Goal: Task Accomplishment & Management: Complete application form

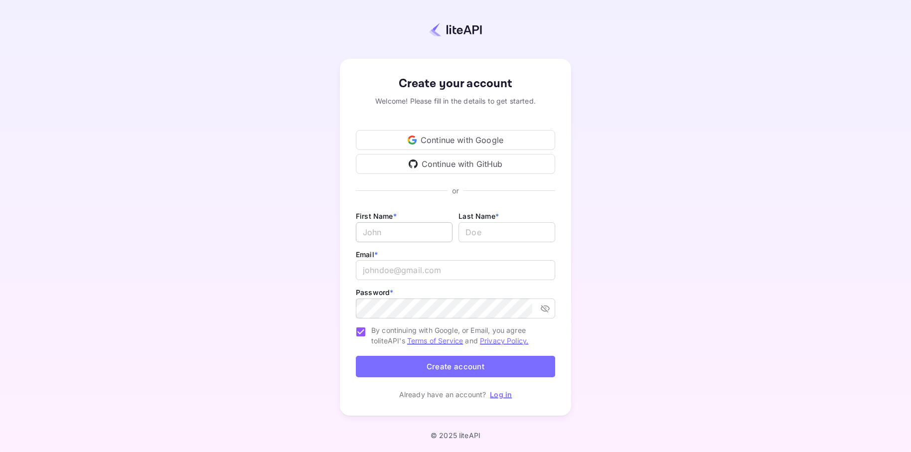
click at [385, 231] on input "Email *" at bounding box center [404, 232] width 97 height 20
type input "[PERSON_NAME]"
type input "[PERSON_NAME][EMAIL_ADDRESS][DOMAIN_NAME]"
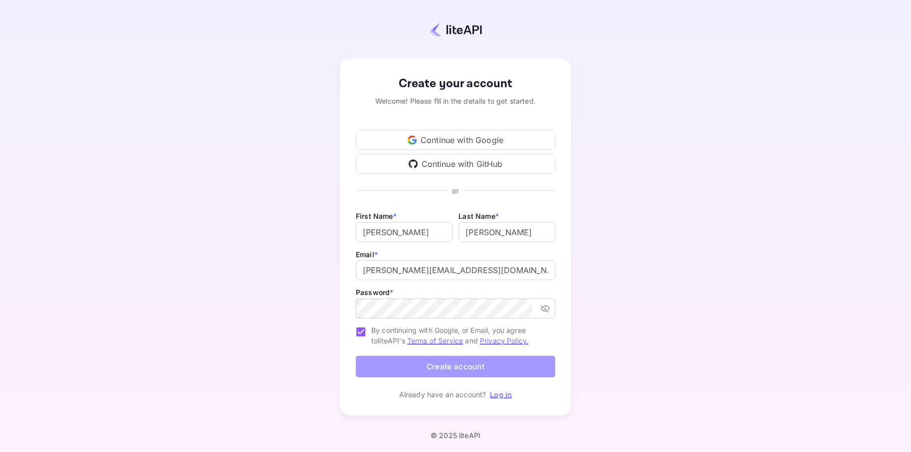
click at [446, 371] on button "Create account" at bounding box center [455, 366] width 199 height 21
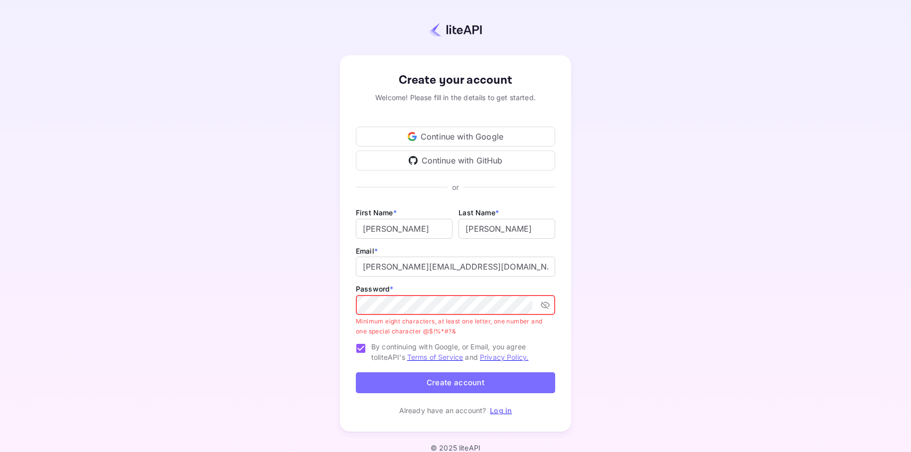
click at [548, 307] on icon "toggle password visibility" at bounding box center [545, 305] width 9 height 7
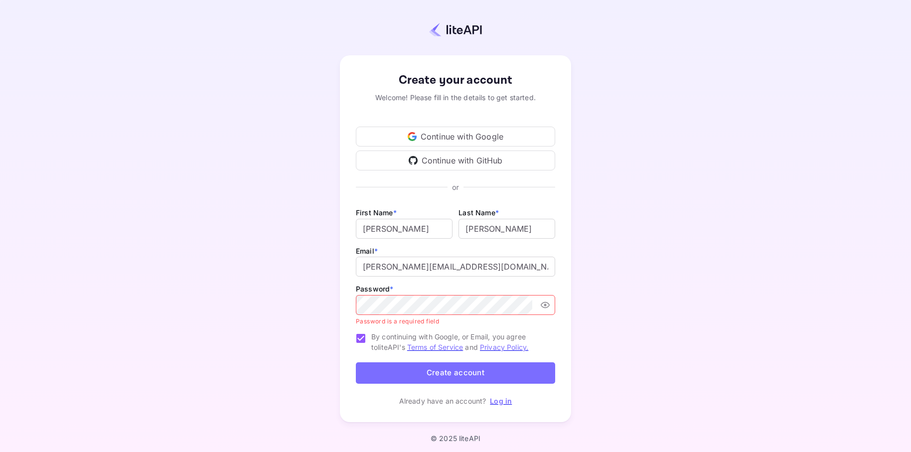
click at [659, 351] on div "Create your account Welcome! Please fill in the details to get started. Continu…" at bounding box center [456, 238] width 824 height 391
click at [0, 452] on com-1password-button at bounding box center [0, 452] width 0 height 0
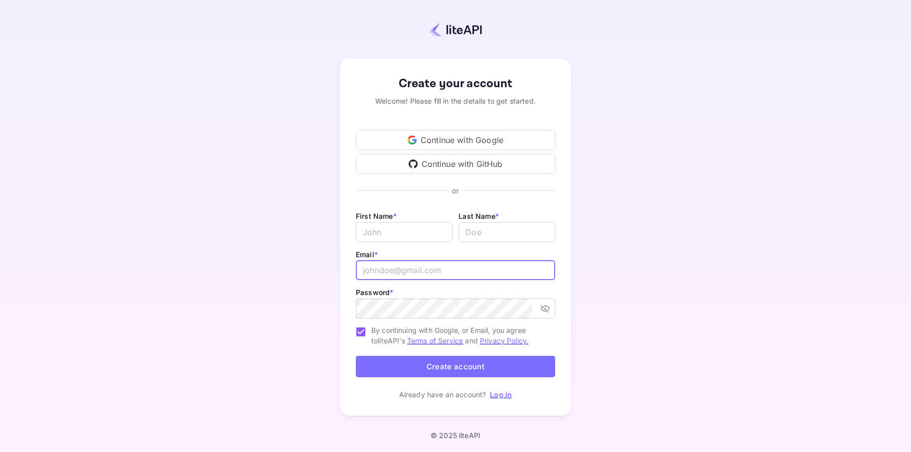
click at [411, 269] on input "email" at bounding box center [455, 270] width 199 height 20
type input "[PERSON_NAME][EMAIL_ADDRESS][DOMAIN_NAME]"
type input "[PERSON_NAME]"
click at [594, 282] on div "Create your account Welcome! Please fill in the details to get started. Continu…" at bounding box center [456, 237] width 824 height 388
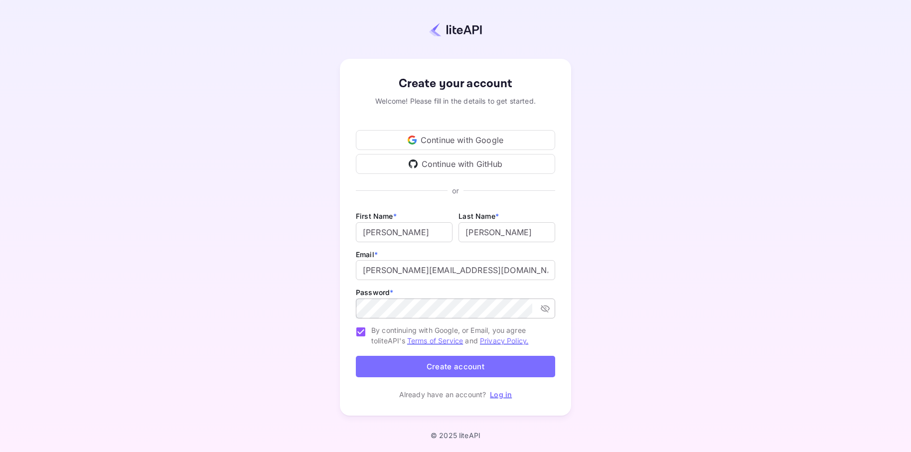
click at [551, 304] on button "toggle password visibility" at bounding box center [545, 309] width 18 height 18
click at [501, 364] on button "Create account" at bounding box center [455, 366] width 199 height 21
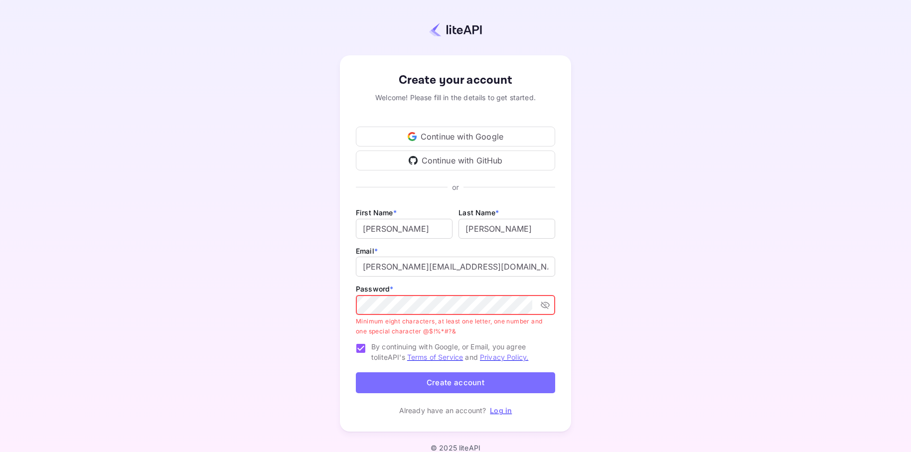
click at [547, 303] on icon "toggle password visibility" at bounding box center [545, 305] width 9 height 7
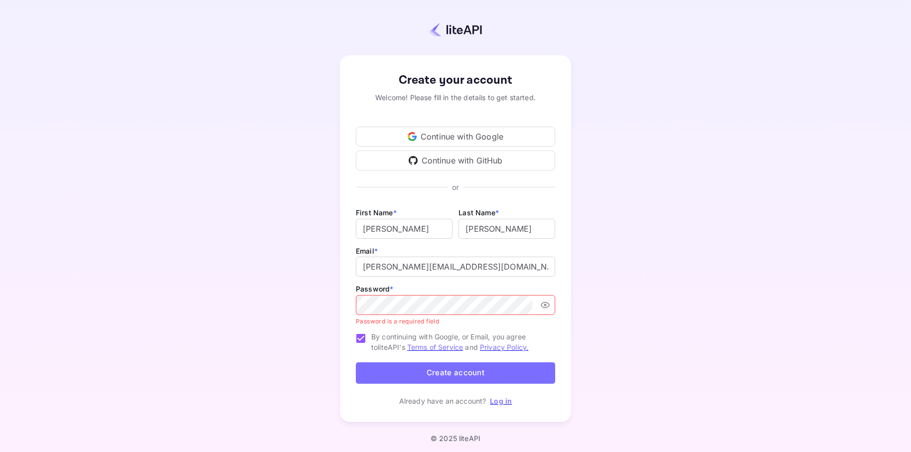
scroll to position [0, 0]
click at [0, 452] on com-1password-button at bounding box center [0, 452] width 0 height 0
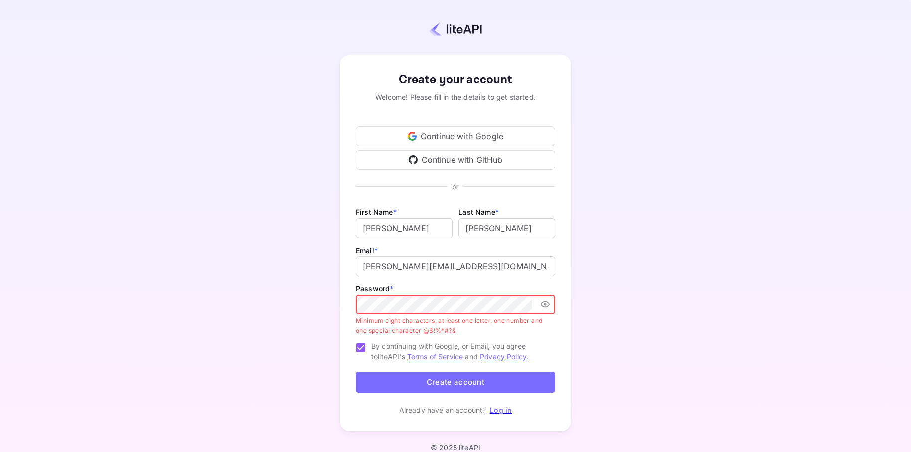
click at [639, 291] on div "Create your account Welcome! Please fill in the details to get started. Continu…" at bounding box center [456, 243] width 824 height 400
click at [713, 288] on div "Create your account Welcome! Please fill in the details to get started. Continu…" at bounding box center [456, 243] width 824 height 400
click at [460, 379] on button "Create account" at bounding box center [455, 382] width 199 height 21
click at [590, 322] on div "Create your account Welcome! Please fill in the details to get started. Continu…" at bounding box center [456, 243] width 824 height 400
click at [538, 323] on p "Minimum eight characters, at least one letter, one number and one special chara…" at bounding box center [452, 326] width 192 height 20
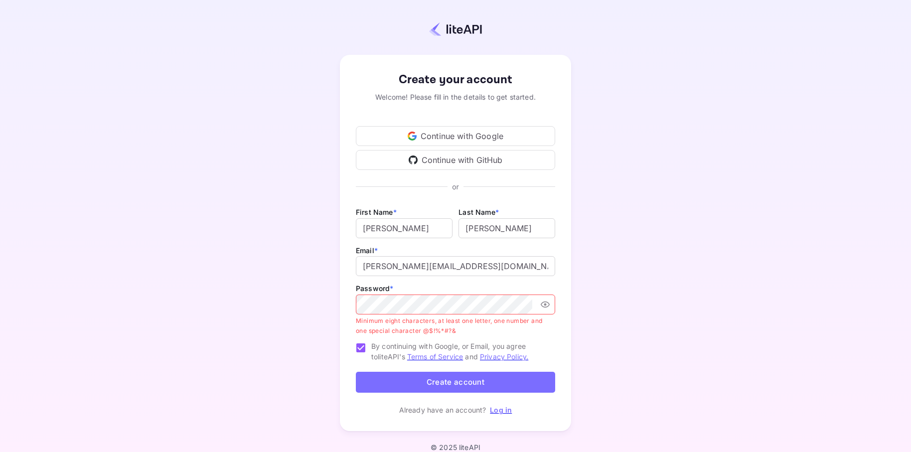
click at [505, 376] on button "Create account" at bounding box center [455, 382] width 199 height 21
click at [644, 298] on div "Create your account Welcome! Please fill in the details to get started. Continu…" at bounding box center [456, 243] width 824 height 400
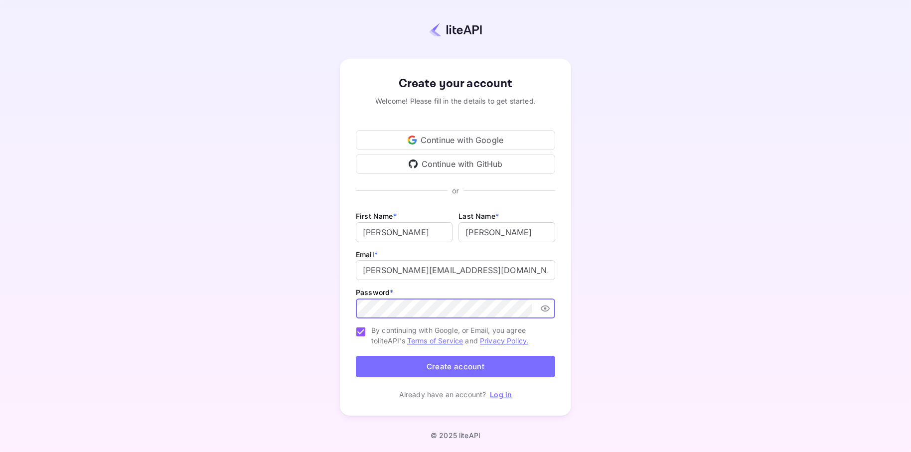
scroll to position [0, 0]
click at [642, 295] on div "Create your account Welcome! Please fill in the details to get started. Continu…" at bounding box center [456, 237] width 824 height 388
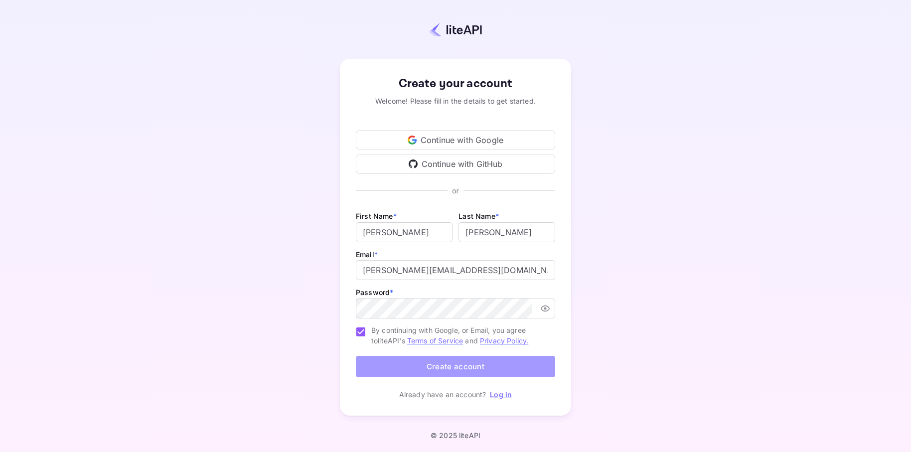
click at [435, 361] on button "Create account" at bounding box center [455, 366] width 199 height 21
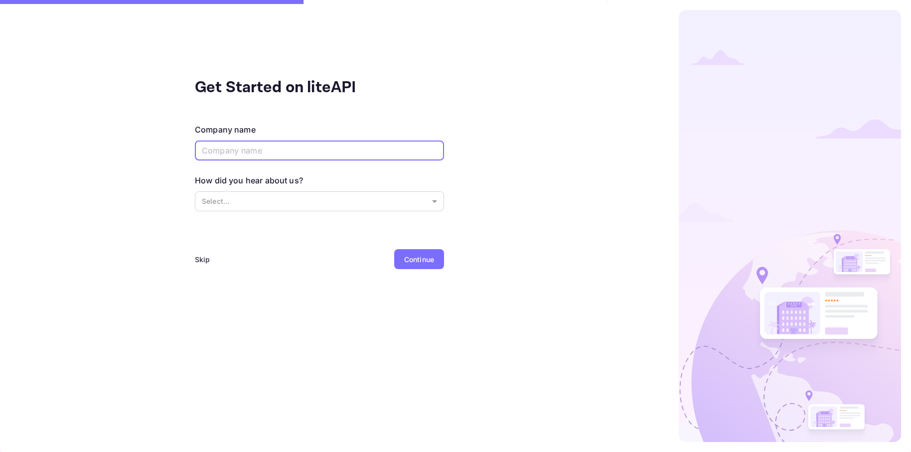
click at [258, 153] on input "text" at bounding box center [319, 151] width 249 height 20
type input "Jactz Marketplace Ltd"
click at [428, 261] on div "Continue" at bounding box center [419, 259] width 30 height 10
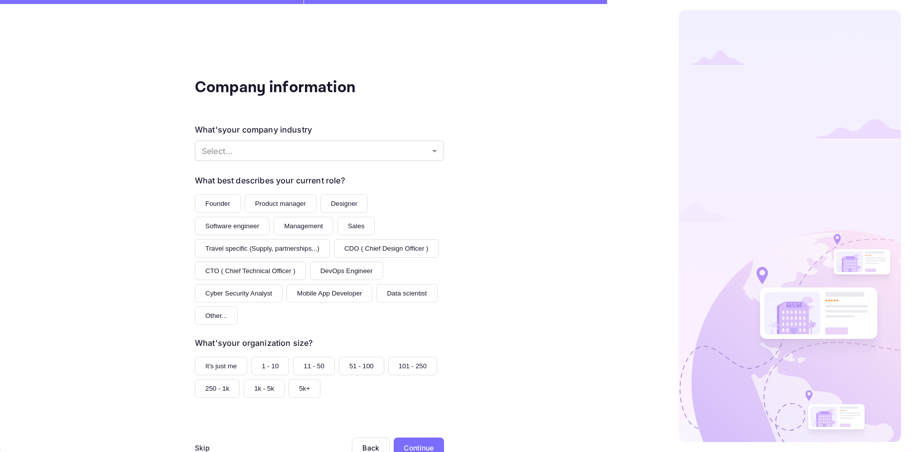
scroll to position [29, 0]
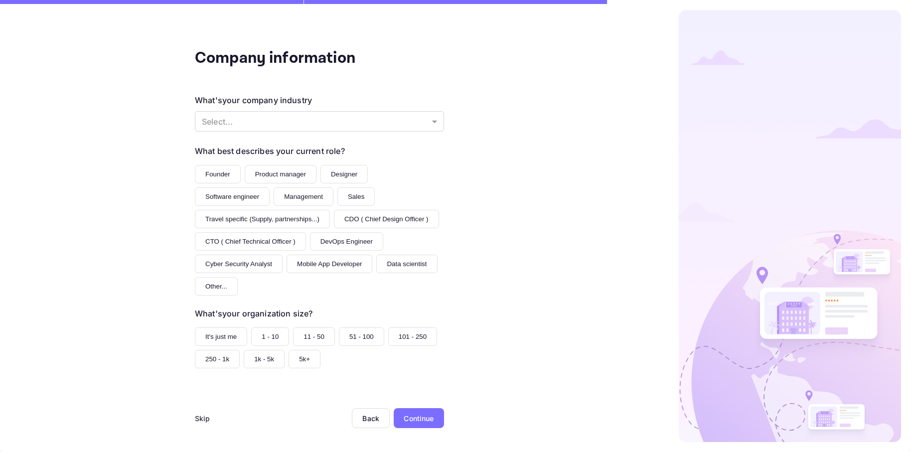
click at [206, 420] on div "Skip" at bounding box center [202, 418] width 15 height 10
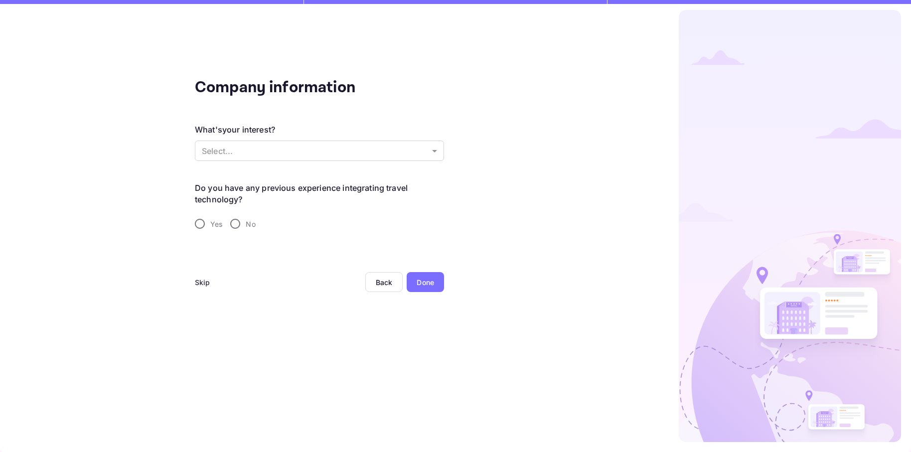
click at [202, 288] on div "Skip" at bounding box center [202, 282] width 15 height 20
click at [205, 282] on div "Skip" at bounding box center [202, 282] width 15 height 10
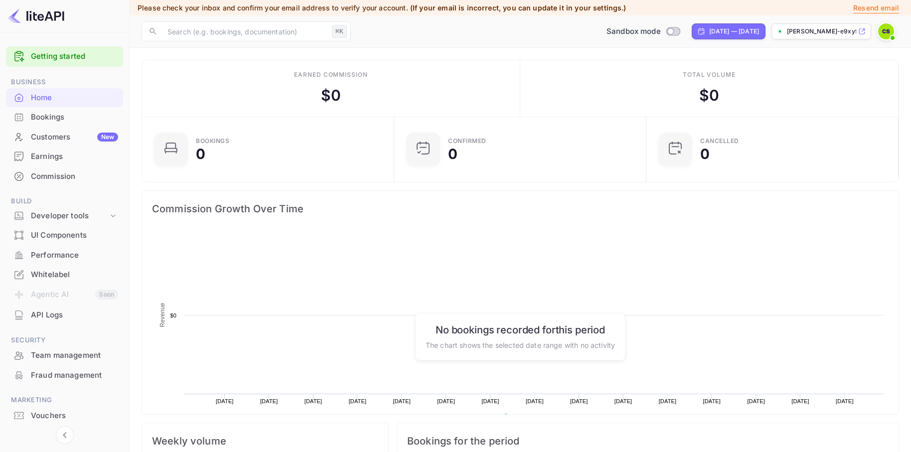
scroll to position [162, 246]
click at [80, 220] on div "Developer tools" at bounding box center [69, 215] width 77 height 11
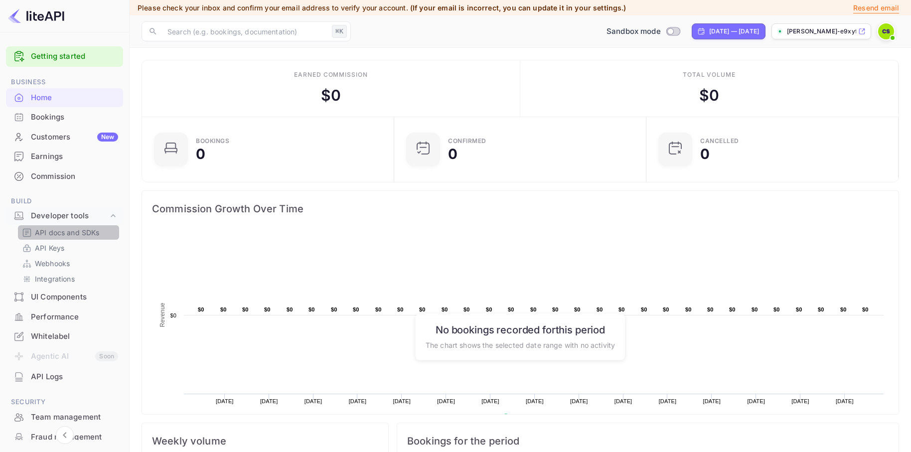
click at [81, 232] on p "API docs and SDKs" at bounding box center [67, 232] width 65 height 10
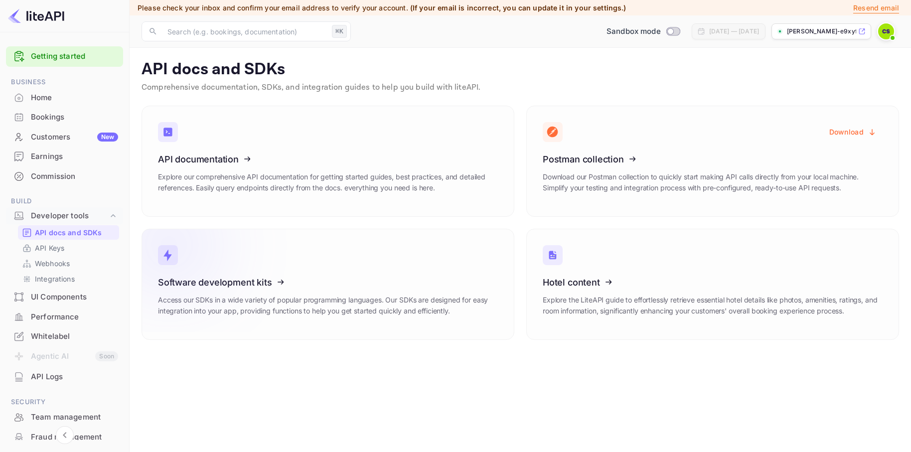
click at [387, 268] on link "Software development kits Access our SDKs in a wide variety of popular programm…" at bounding box center [328, 284] width 373 height 111
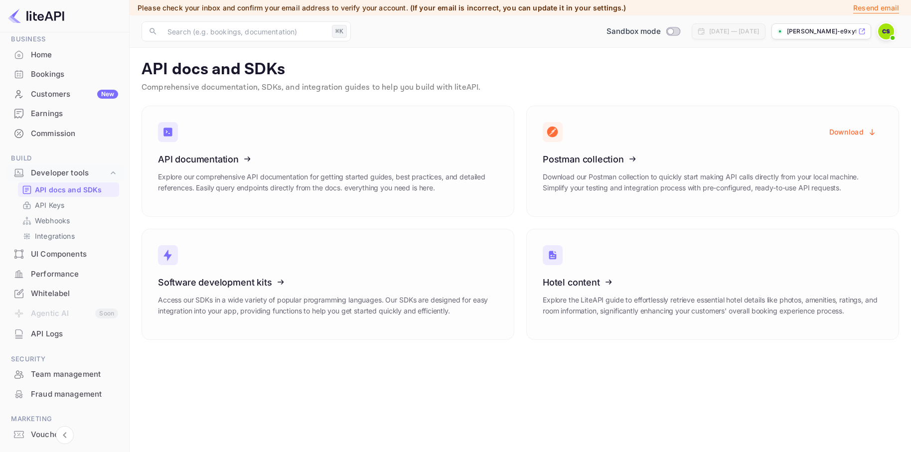
scroll to position [0, 0]
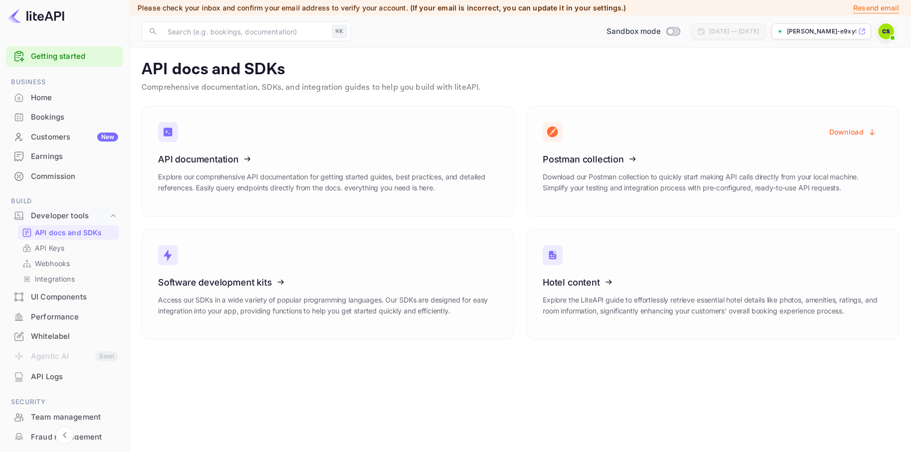
click at [47, 136] on div "Customers New" at bounding box center [74, 137] width 87 height 11
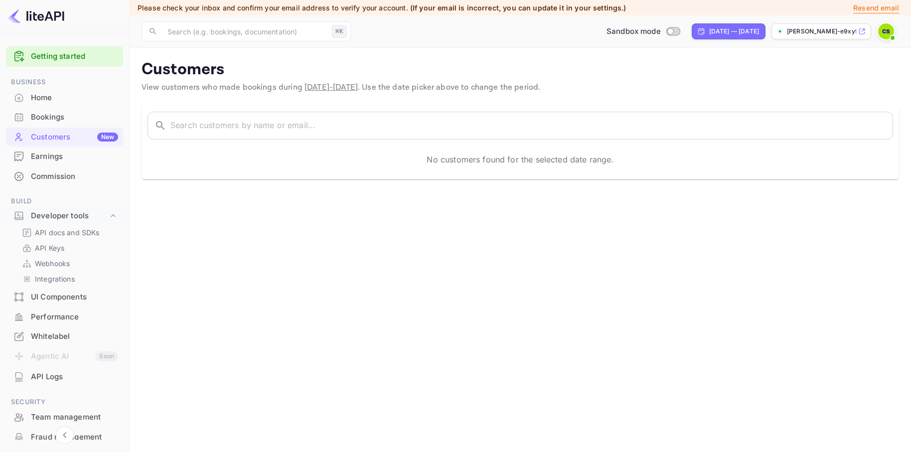
click at [62, 125] on div "Bookings" at bounding box center [64, 117] width 117 height 19
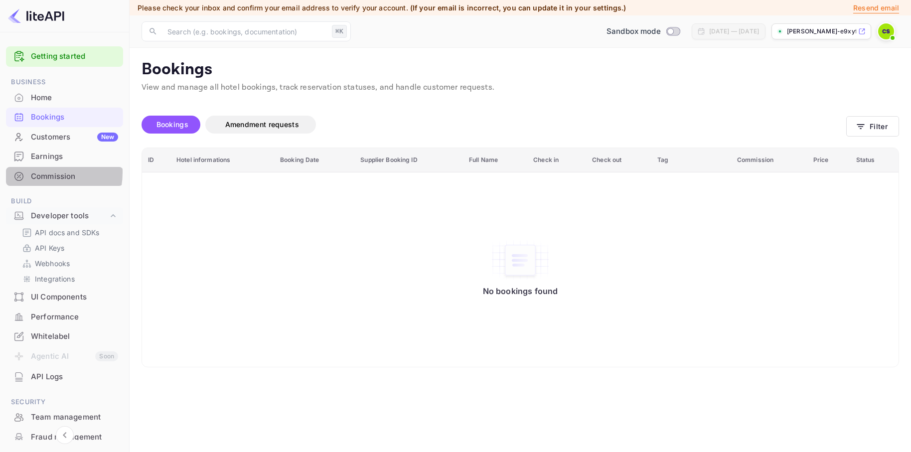
click at [37, 172] on div "Commission" at bounding box center [74, 176] width 87 height 11
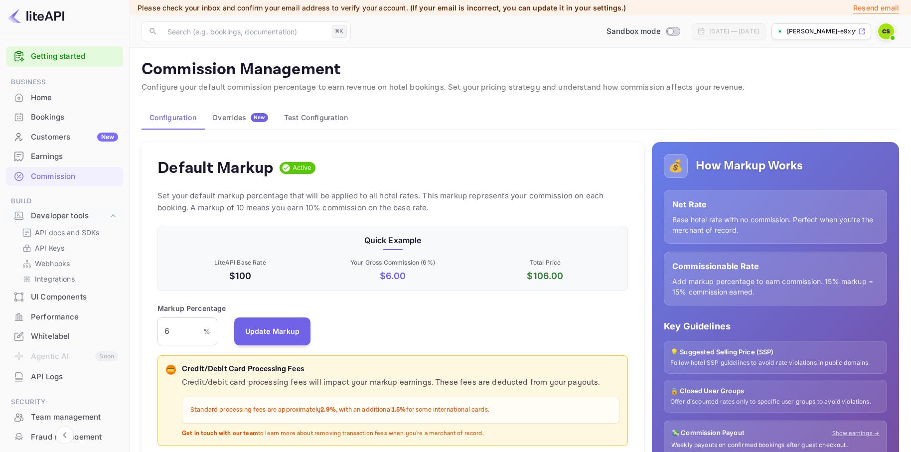
scroll to position [177, 471]
drag, startPoint x: 385, startPoint y: 276, endPoint x: 402, endPoint y: 279, distance: 17.2
click at [402, 279] on p "$ 6.00" at bounding box center [393, 275] width 149 height 13
click at [244, 279] on p "$100" at bounding box center [240, 275] width 149 height 13
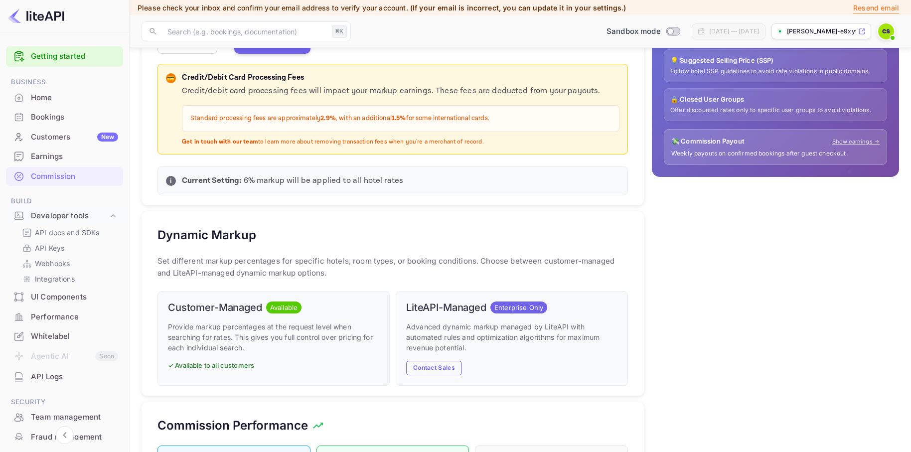
scroll to position [291, 0]
click at [245, 179] on p "Current Setting: 6 % markup will be applied to all hotel rates" at bounding box center [401, 181] width 438 height 12
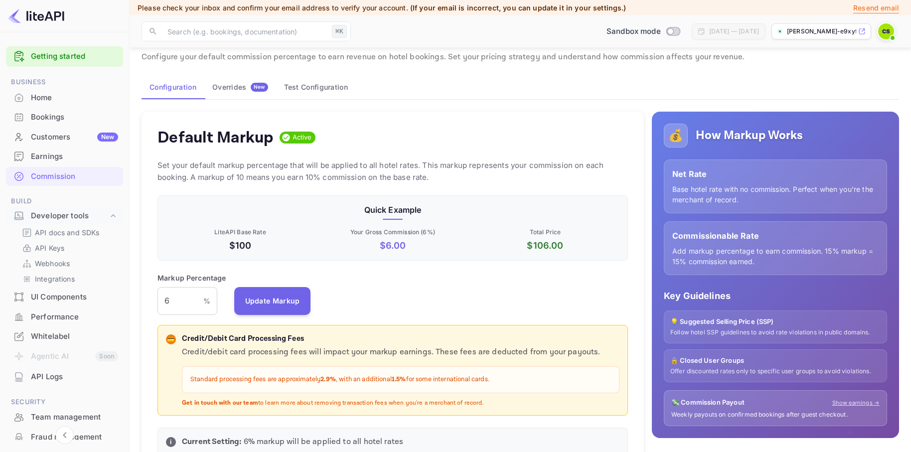
scroll to position [0, 0]
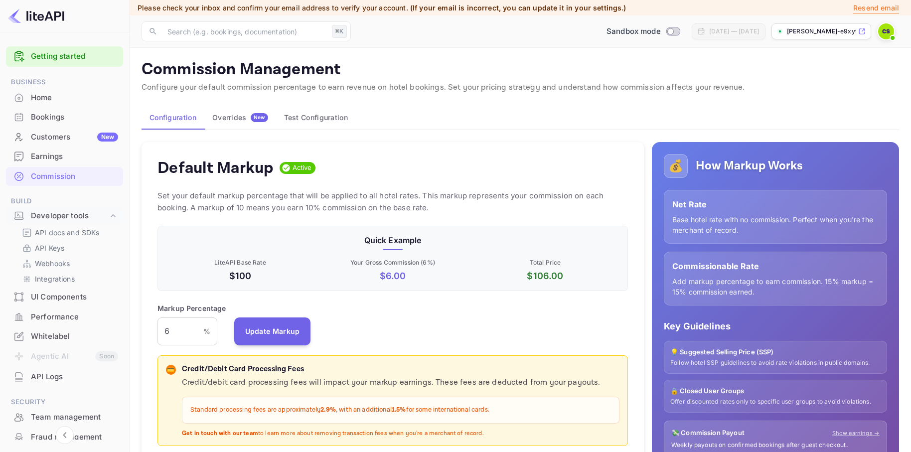
click at [52, 301] on div "UI Components" at bounding box center [74, 297] width 87 height 11
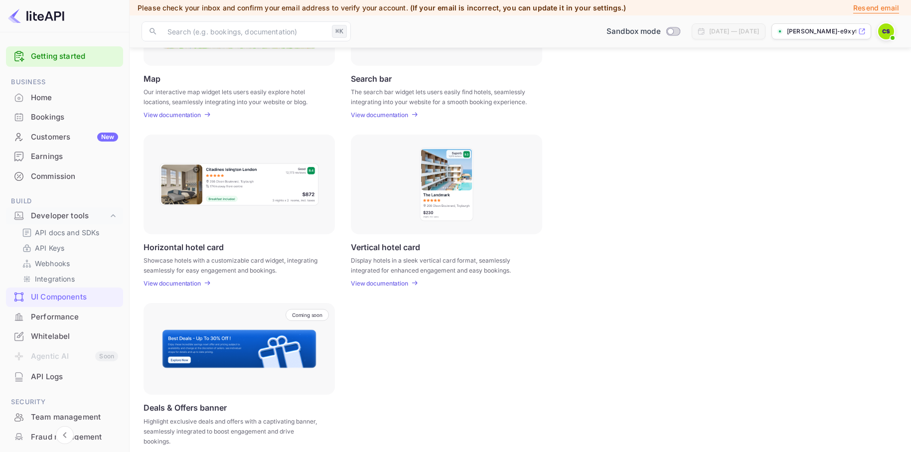
scroll to position [235, 0]
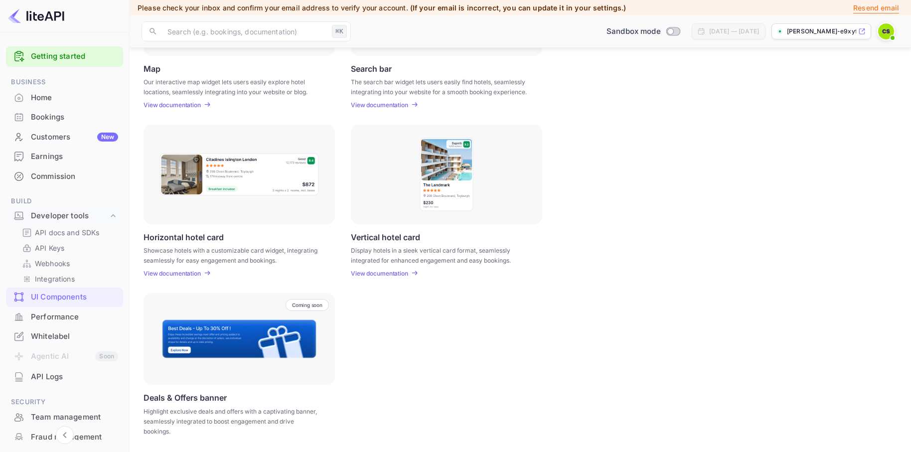
click at [63, 318] on div "Performance" at bounding box center [74, 317] width 87 height 11
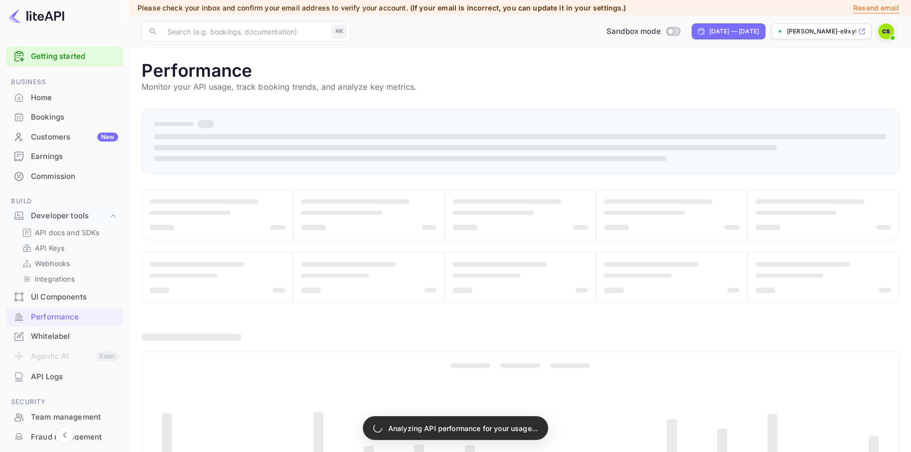
click at [57, 331] on div "Whitelabel" at bounding box center [74, 336] width 87 height 11
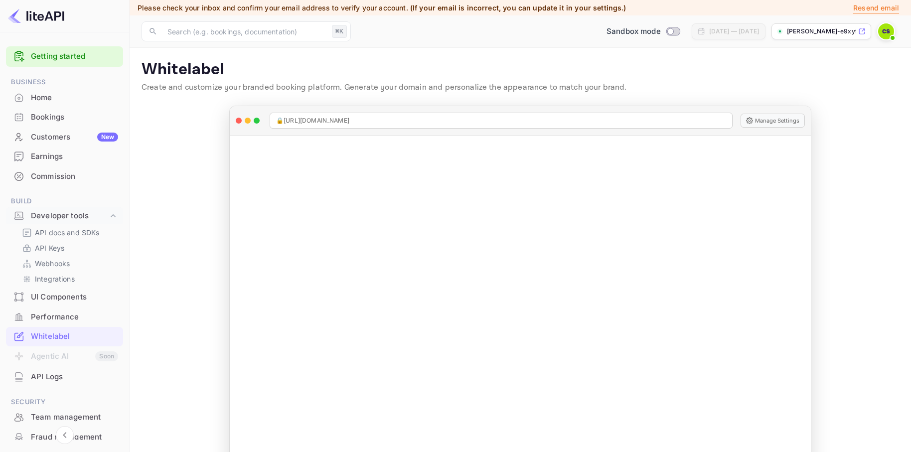
scroll to position [27, 0]
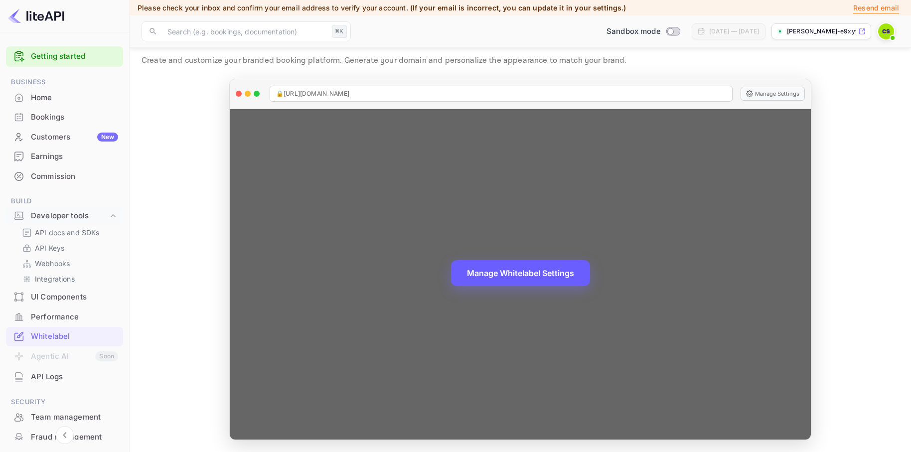
click at [541, 282] on button "Manage Whitelabel Settings" at bounding box center [520, 273] width 139 height 26
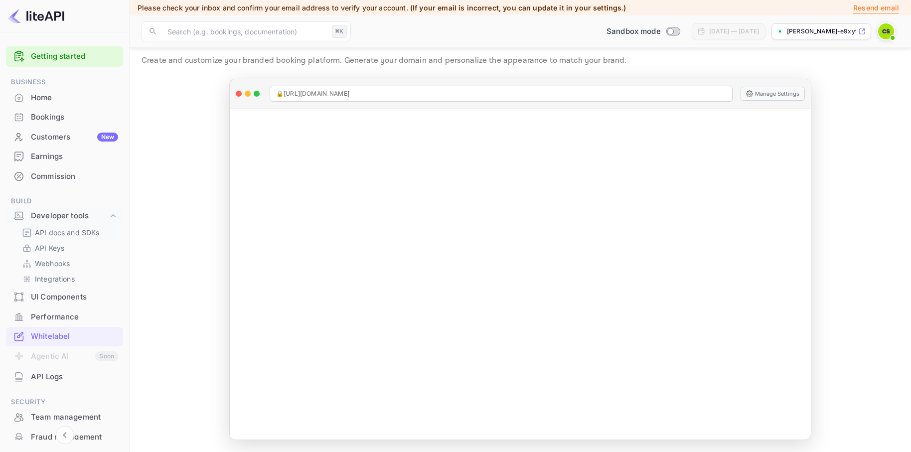
click at [67, 234] on p "API docs and SDKs" at bounding box center [67, 232] width 65 height 10
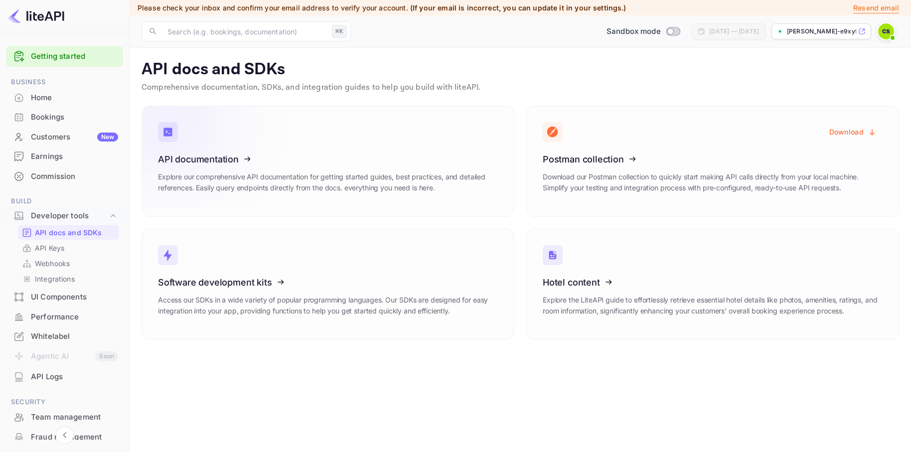
click at [258, 148] on icon at bounding box center [219, 157] width 155 height 103
